Goal: Navigation & Orientation: Go to known website

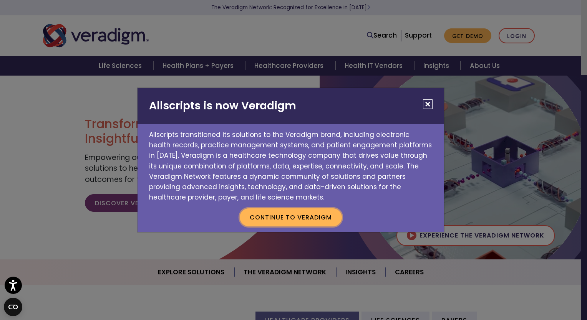
click at [278, 219] on button "Continue to Veradigm" at bounding box center [291, 218] width 102 height 18
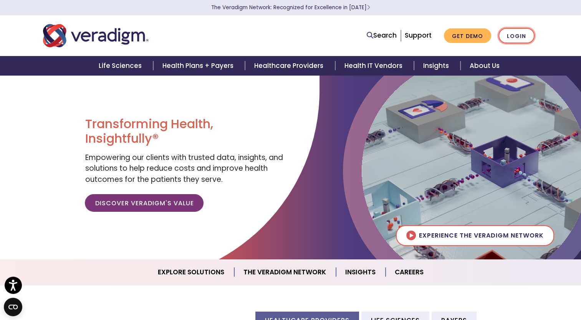
click at [518, 38] on link "Login" at bounding box center [517, 36] width 36 height 16
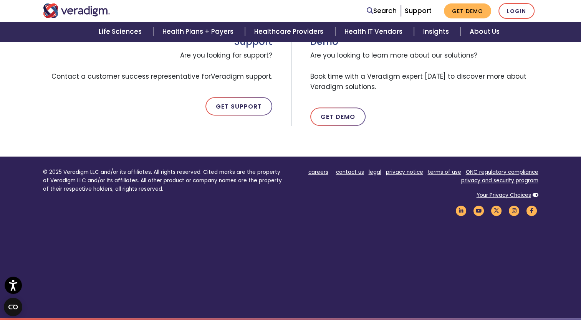
scroll to position [144, 0]
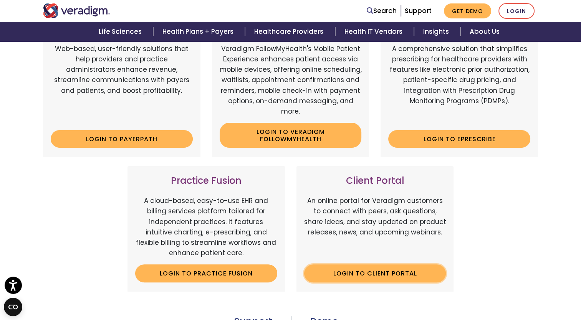
click at [371, 280] on link "Login to Client Portal" at bounding box center [375, 274] width 142 height 18
